Goal: Find specific page/section: Find specific page/section

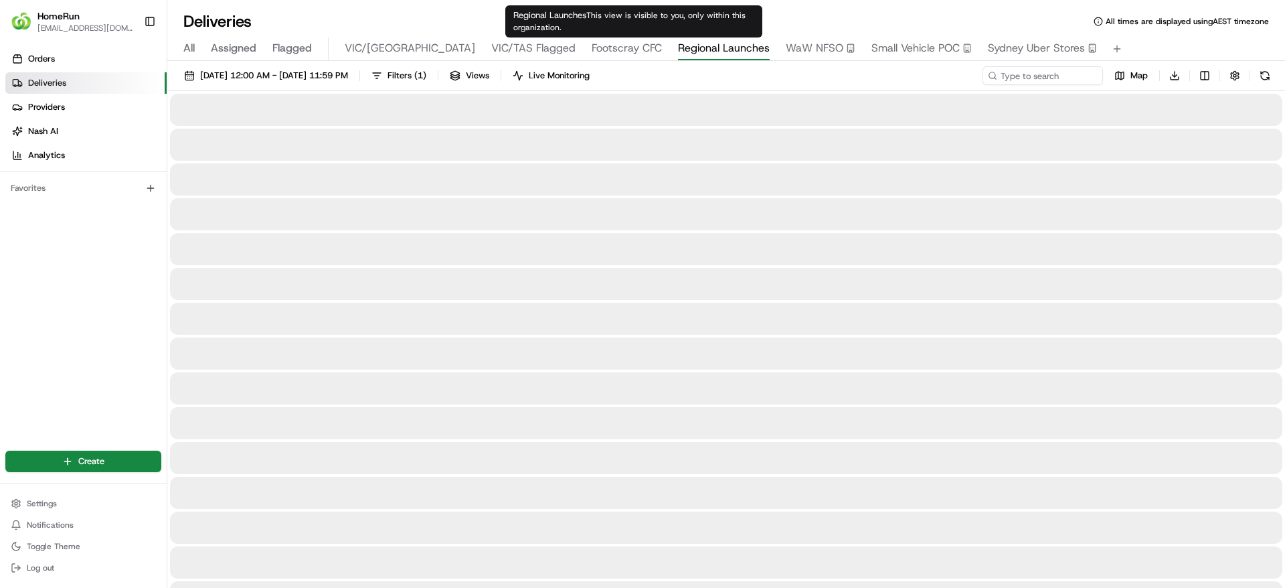
click at [678, 44] on span "Regional Launches" at bounding box center [724, 48] width 92 height 16
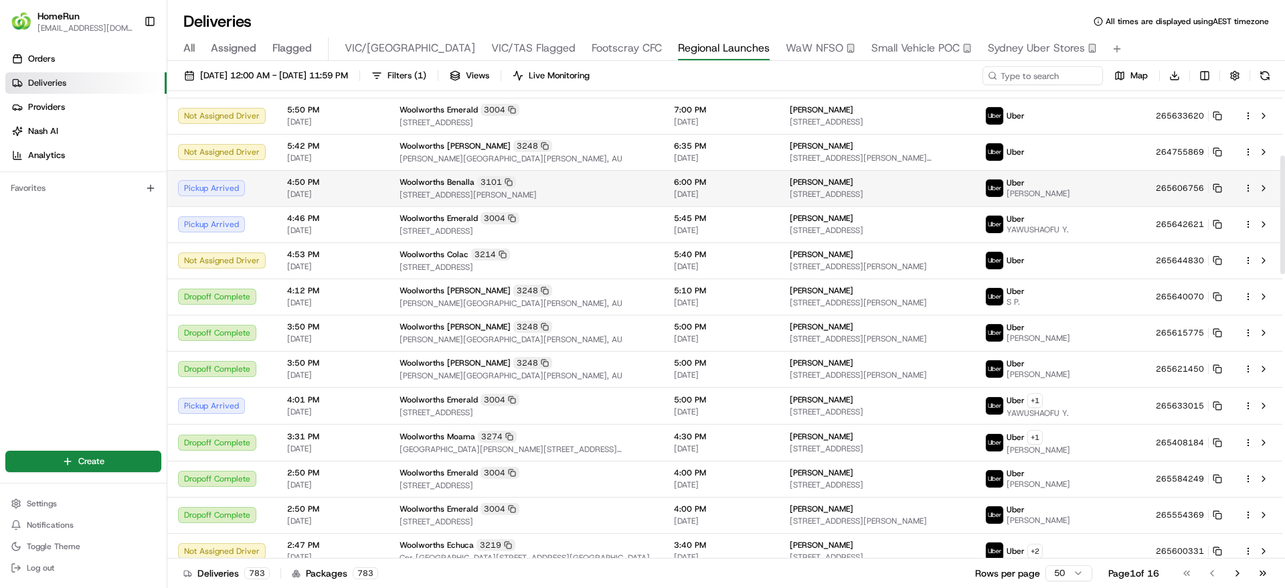
scroll to position [255, 0]
